Goal: Navigation & Orientation: Find specific page/section

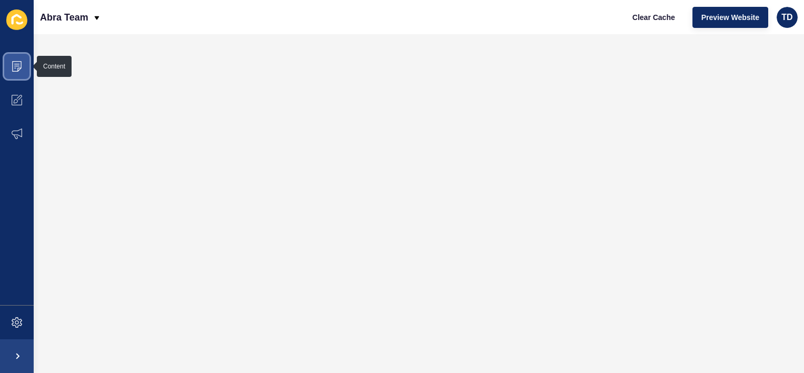
click at [23, 65] on span at bounding box center [17, 66] width 34 height 34
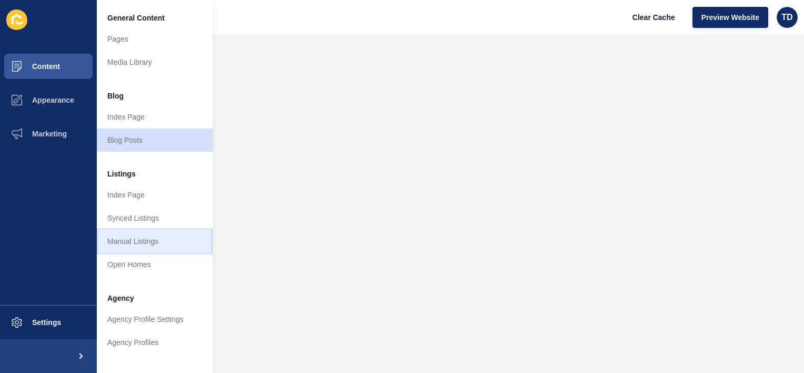
click at [133, 242] on link "Manual Listings" at bounding box center [155, 240] width 116 height 23
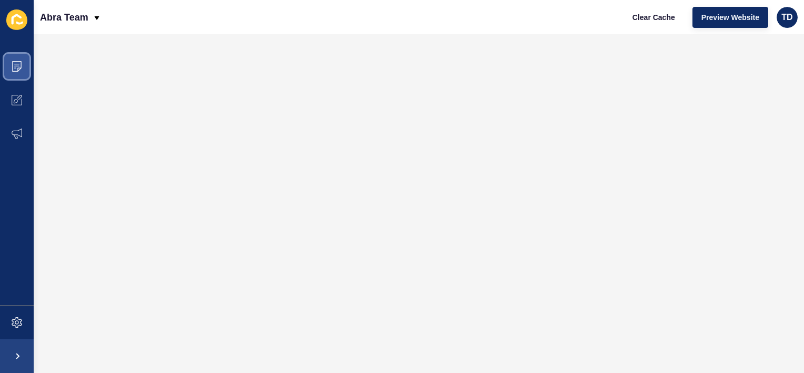
click at [20, 64] on icon at bounding box center [17, 66] width 11 height 11
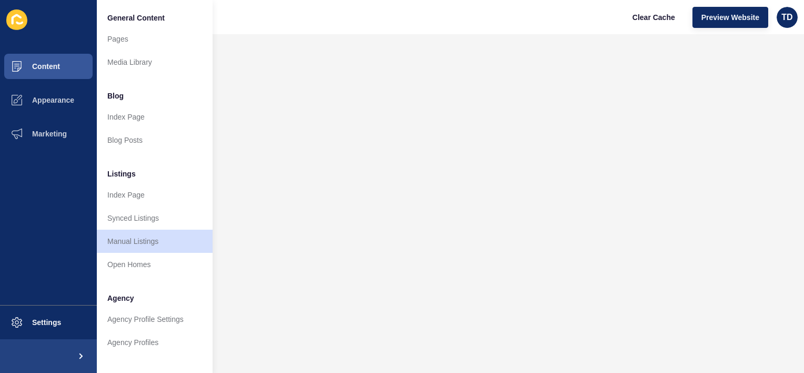
click at [123, 173] on span "Listings" at bounding box center [121, 173] width 28 height 11
click at [126, 199] on link "Index Page" at bounding box center [155, 194] width 116 height 23
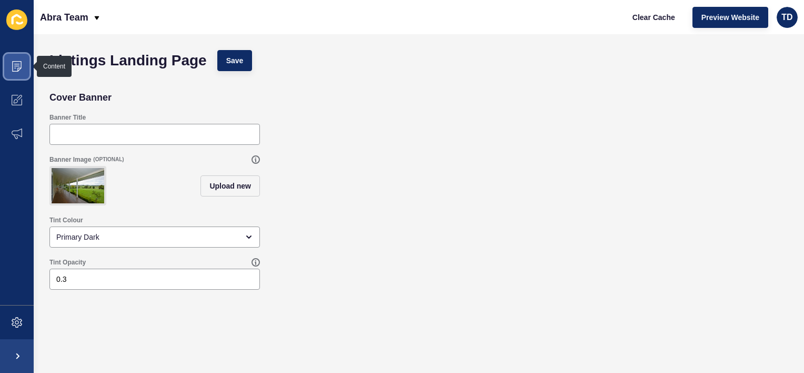
click at [8, 67] on span at bounding box center [17, 66] width 34 height 34
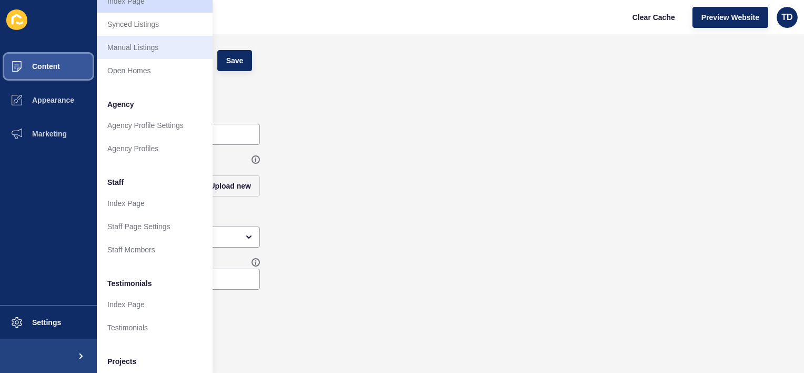
scroll to position [94, 0]
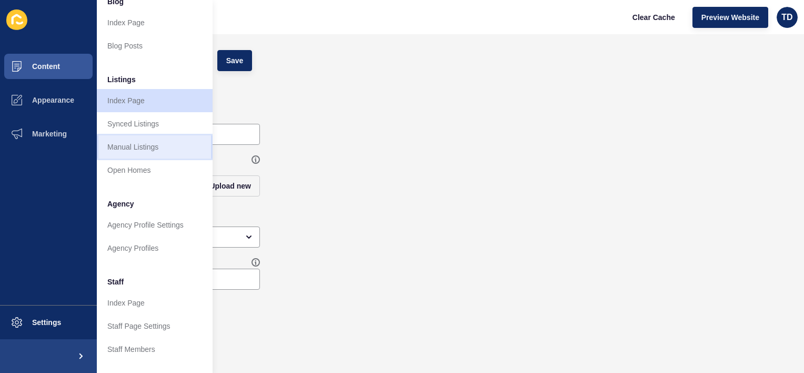
click at [143, 148] on link "Manual Listings" at bounding box center [155, 146] width 116 height 23
